Goal: Navigation & Orientation: Find specific page/section

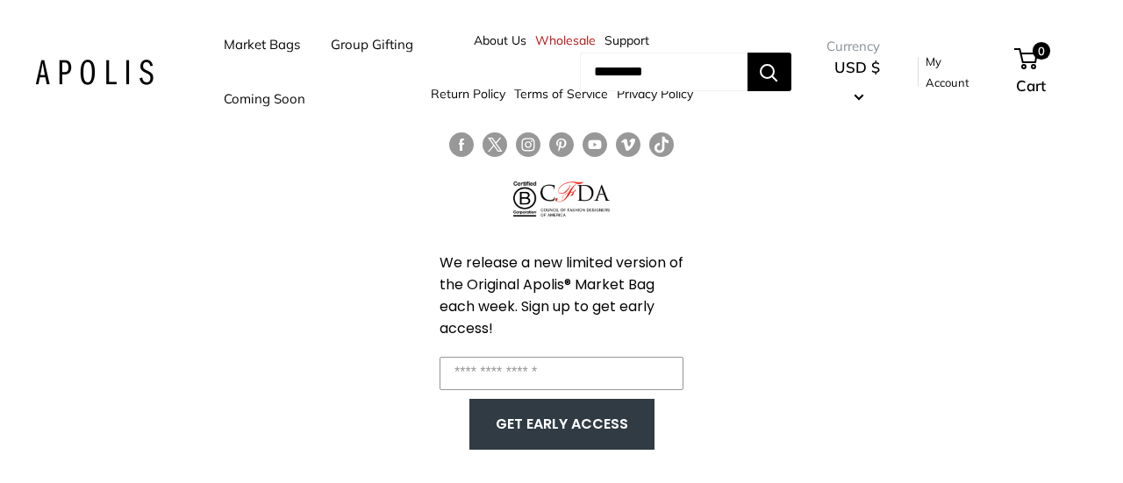
click at [261, 36] on link "Market Bags" at bounding box center [262, 44] width 76 height 25
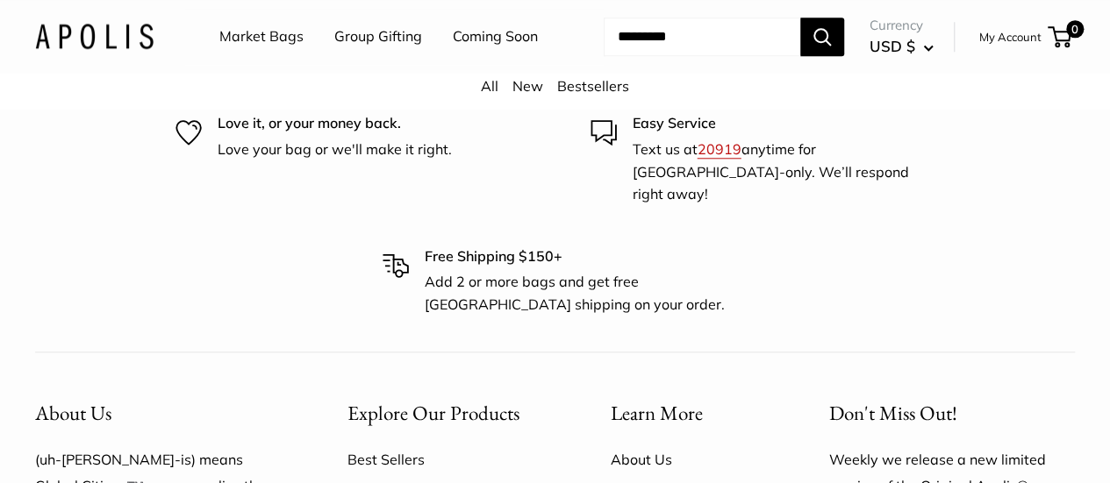
scroll to position [4079, 0]
